Goal: Navigation & Orientation: Find specific page/section

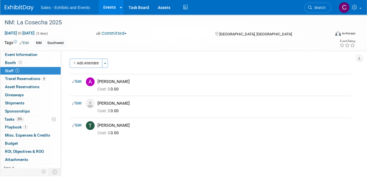
click at [108, 4] on link "Events" at bounding box center [109, 7] width 21 height 14
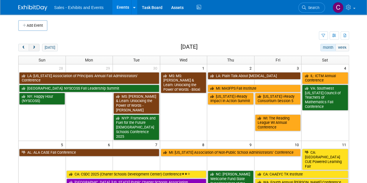
click at [34, 48] on span "next" at bounding box center [34, 48] width 4 height 4
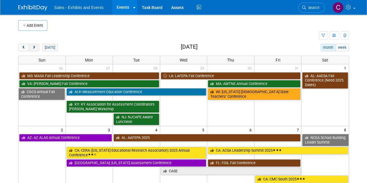
click at [34, 48] on span "next" at bounding box center [34, 48] width 4 height 4
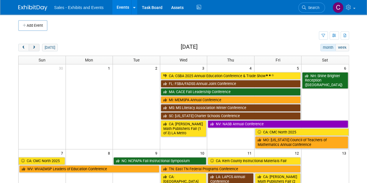
click at [34, 48] on span "next" at bounding box center [34, 48] width 4 height 4
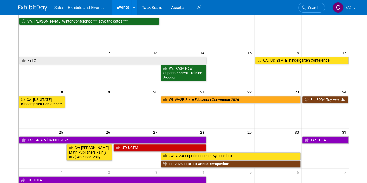
scroll to position [90, 0]
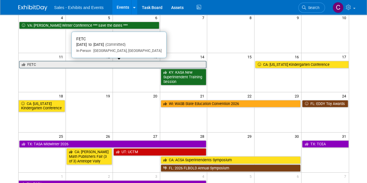
click at [45, 61] on link "FETC" at bounding box center [112, 65] width 187 height 8
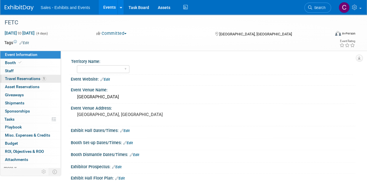
click at [7, 75] on link "1 Travel Reservations 1" at bounding box center [30, 79] width 60 height 8
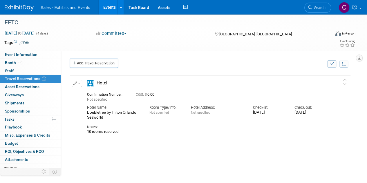
click at [108, 7] on link "Events" at bounding box center [109, 7] width 21 height 14
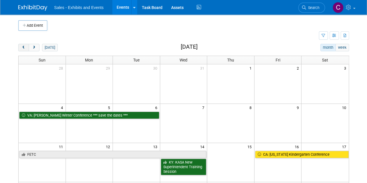
click at [21, 46] on span "prev" at bounding box center [23, 48] width 4 height 4
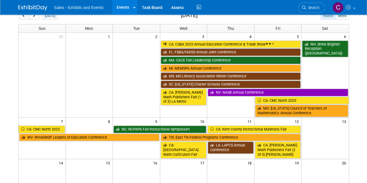
scroll to position [26, 0]
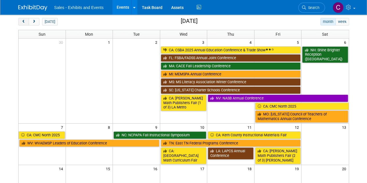
click at [24, 21] on span "prev" at bounding box center [23, 22] width 4 height 4
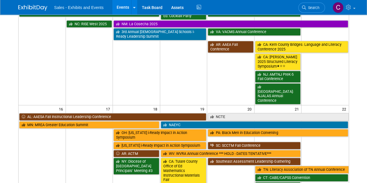
scroll to position [219, 0]
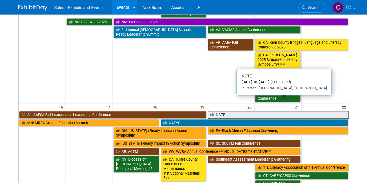
click at [236, 111] on link "NCTE" at bounding box center [278, 115] width 141 height 8
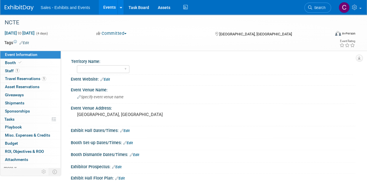
click at [112, 7] on link "Events" at bounding box center [109, 7] width 21 height 14
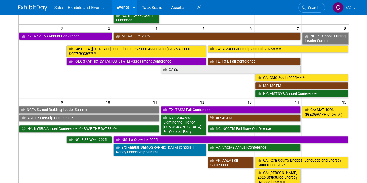
scroll to position [91, 0]
